Goal: Find specific page/section: Find specific page/section

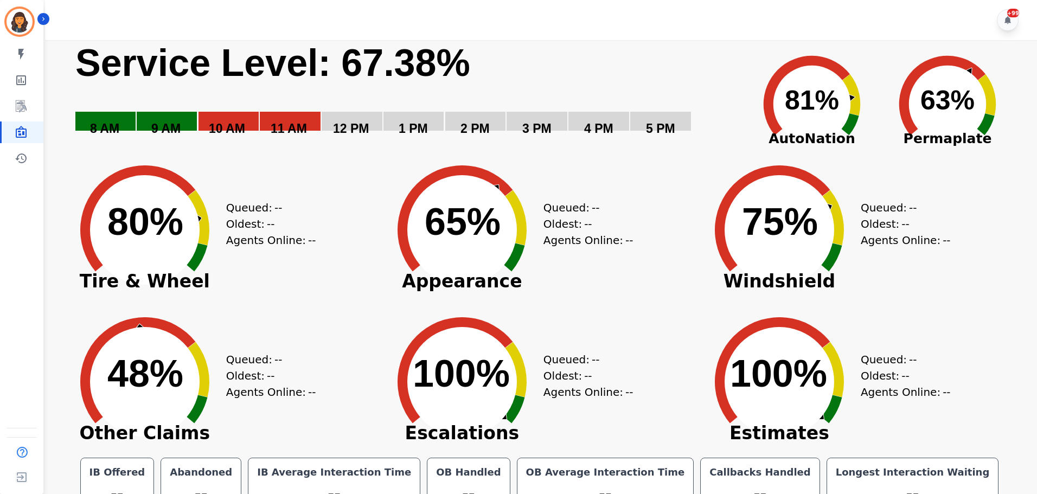
scroll to position [24, 0]
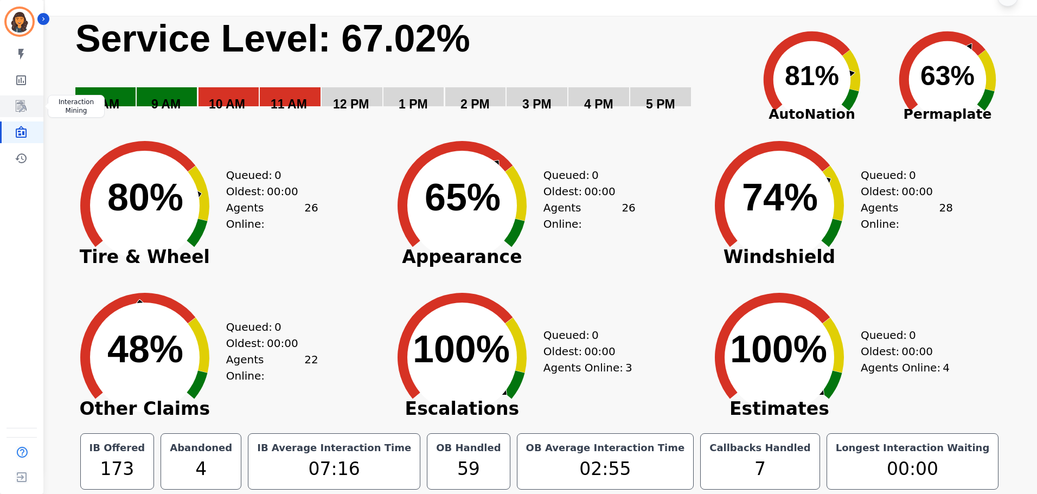
click at [24, 104] on icon "Sidebar" at bounding box center [21, 106] width 13 height 13
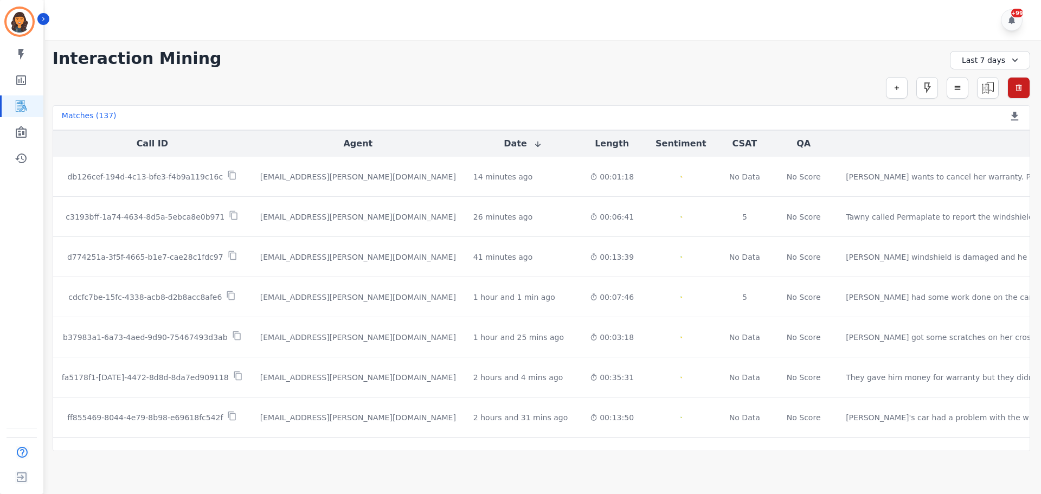
click at [999, 60] on div "Last 7 days" at bounding box center [990, 60] width 80 height 18
click at [998, 95] on li "[DATE]" at bounding box center [997, 98] width 54 height 11
click at [29, 126] on link "Sidebar" at bounding box center [23, 132] width 42 height 22
